Goal: Complete application form: Complete application form

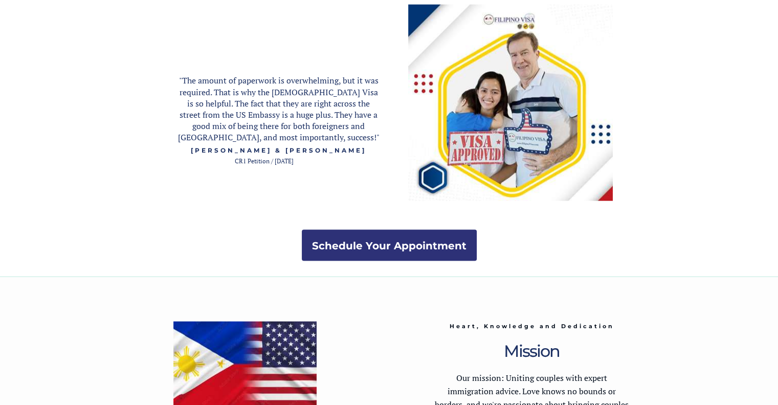
scroll to position [1900, 0]
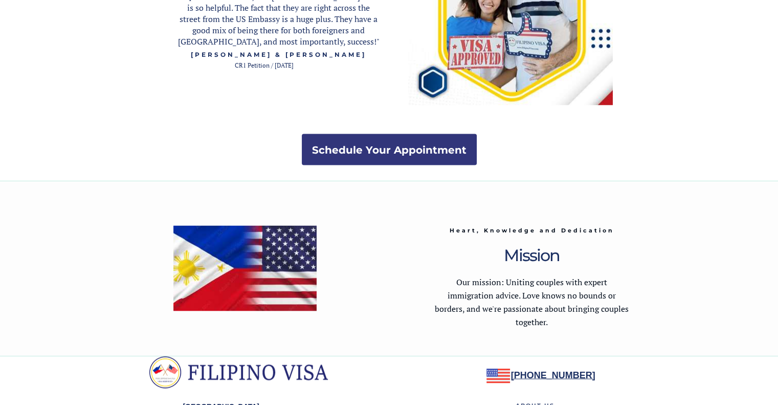
click at [379, 146] on strong "Schedule Your Appointment" at bounding box center [389, 150] width 154 height 12
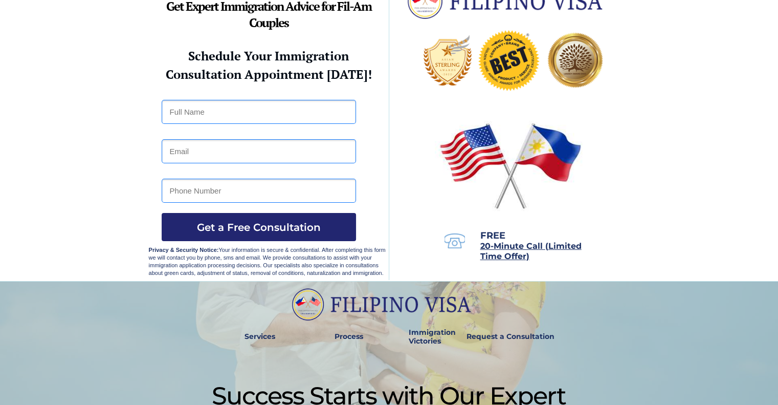
click at [251, 108] on input "text" at bounding box center [259, 112] width 194 height 24
type input "[PERSON_NAME]"
click at [227, 144] on input "email" at bounding box center [259, 151] width 194 height 24
type input "[EMAIL_ADDRESS][DOMAIN_NAME]"
click at [252, 195] on input "tel" at bounding box center [259, 191] width 194 height 24
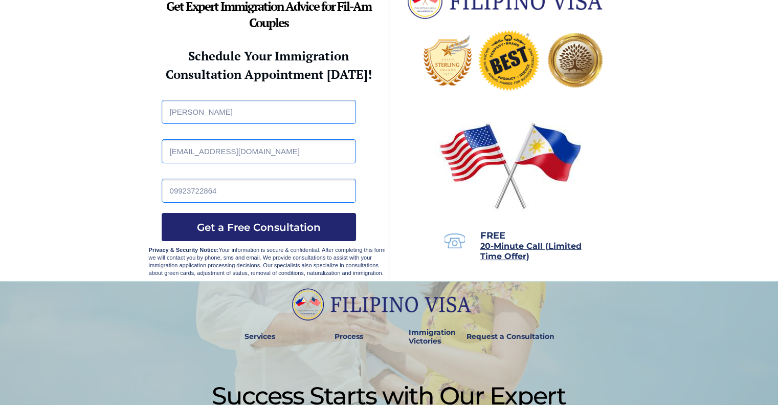
type input "09923722864"
click at [174, 148] on input "[EMAIL_ADDRESS][DOMAIN_NAME]" at bounding box center [259, 151] width 194 height 24
type input "[EMAIL_ADDRESS][DOMAIN_NAME]"
click at [256, 226] on span "Get a Free Consultation" at bounding box center [259, 227] width 194 height 12
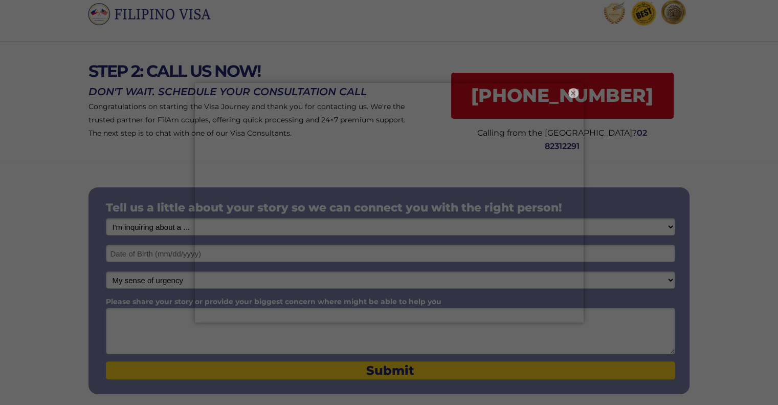
scroll to position [51, 0]
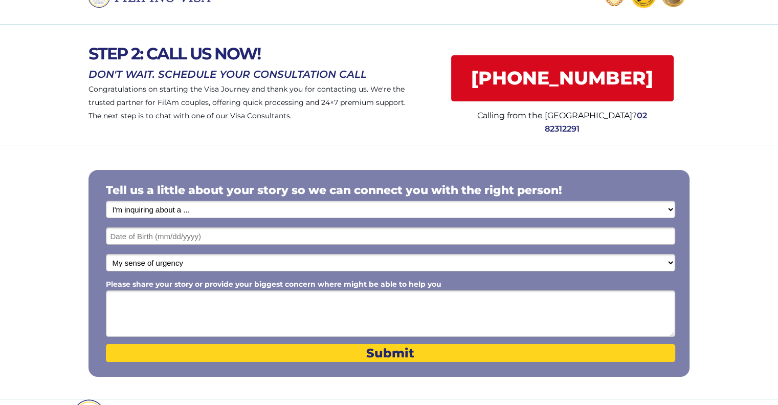
click at [573, 93] on button "×" at bounding box center [573, 93] width 12 height 12
click at [224, 208] on select "I'm inquiring about a ... I don't know or other services Retirement Visa for Th…" at bounding box center [390, 209] width 569 height 17
select select "1793"
click at [106, 201] on select "I'm inquiring about a ... I don't know or other services Retirement Visa for Th…" at bounding box center [390, 209] width 569 height 17
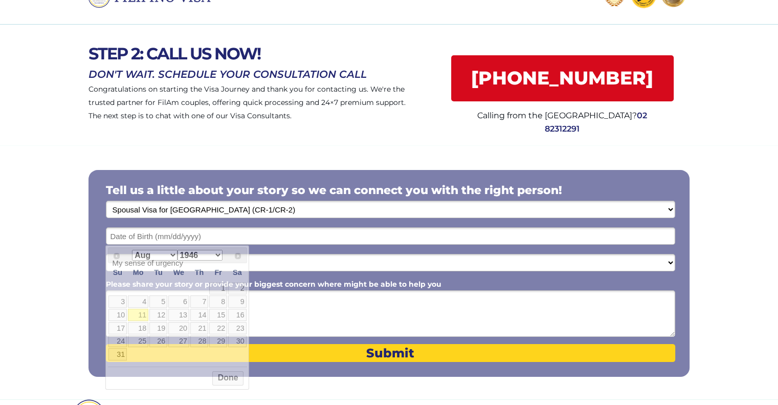
click at [217, 232] on input "text" at bounding box center [390, 235] width 569 height 17
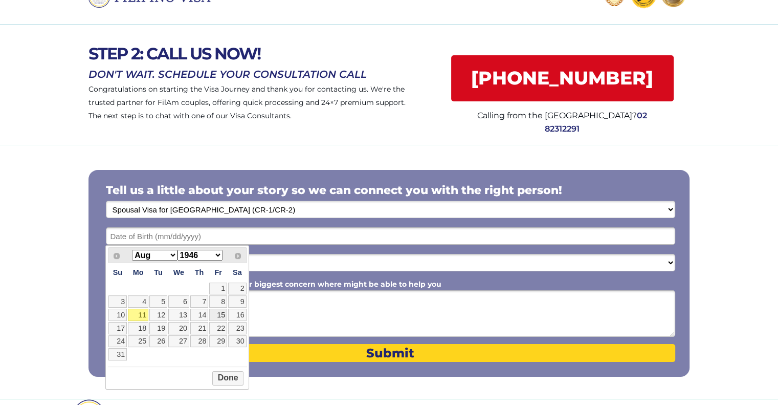
click at [218, 314] on link "15" at bounding box center [218, 314] width 18 height 12
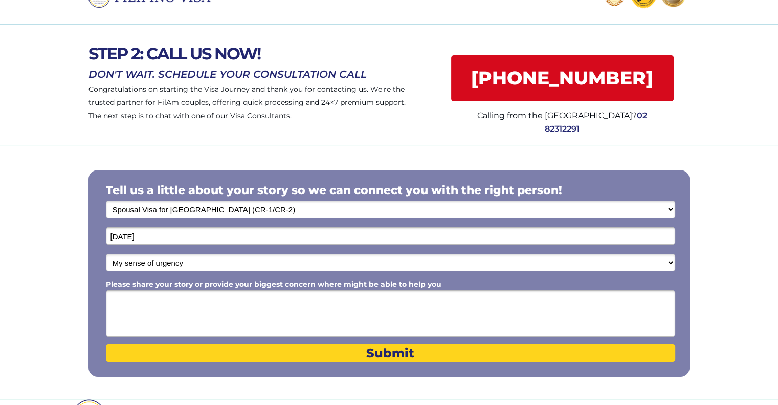
click at [158, 237] on input "08/15/2025" at bounding box center [390, 235] width 569 height 17
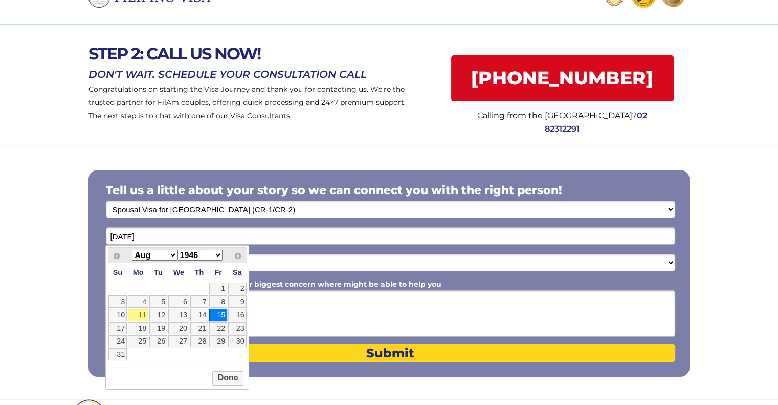
click at [196, 250] on select "1946 1947 1948 1949 1950 1951 1952 1953 1954 1955 1956 1957 1958 1959 1960 1961…" at bounding box center [200, 255] width 45 height 11
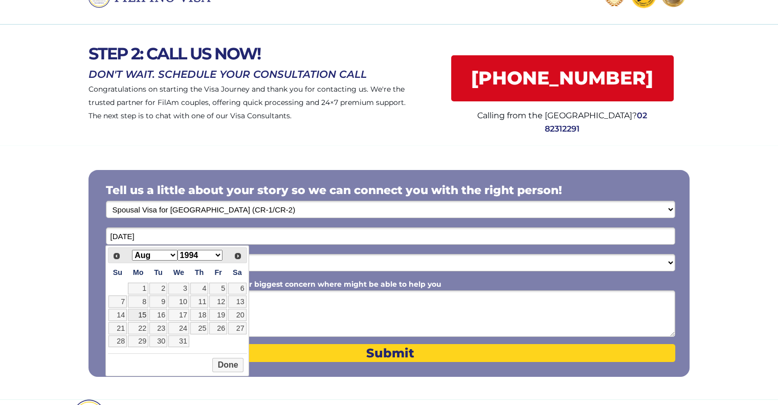
click at [146, 315] on link "15" at bounding box center [138, 314] width 20 height 12
type input "08/15/1994"
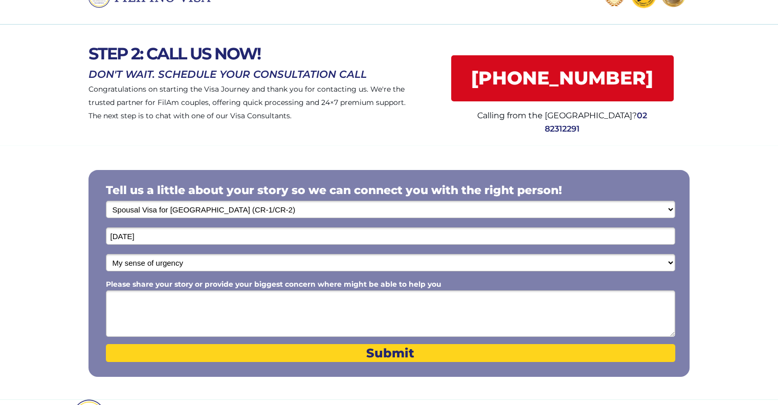
click at [203, 260] on select "My sense of urgency Low Priority - I'm just looking Medium High Priority - I ne…" at bounding box center [390, 262] width 569 height 17
select select "1803"
click at [106, 254] on select "My sense of urgency Low Priority - I'm just looking Medium High Priority - I ne…" at bounding box center [390, 262] width 569 height 17
click at [171, 304] on textarea "Please share your story or provide your biggest concern where might be able to …" at bounding box center [390, 313] width 569 height 47
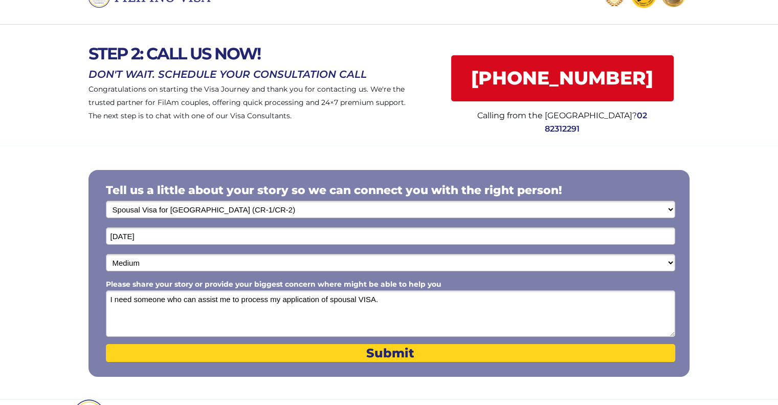
type textarea "I need someone who can assist me to process my application of spousal VISA."
